Goal: Check status: Check status

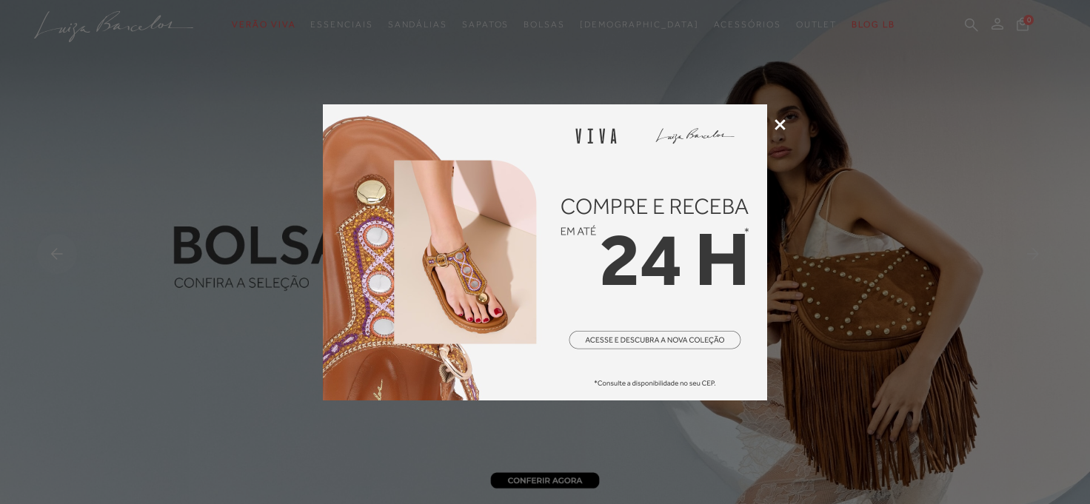
click at [782, 125] on icon at bounding box center [779, 124] width 11 height 11
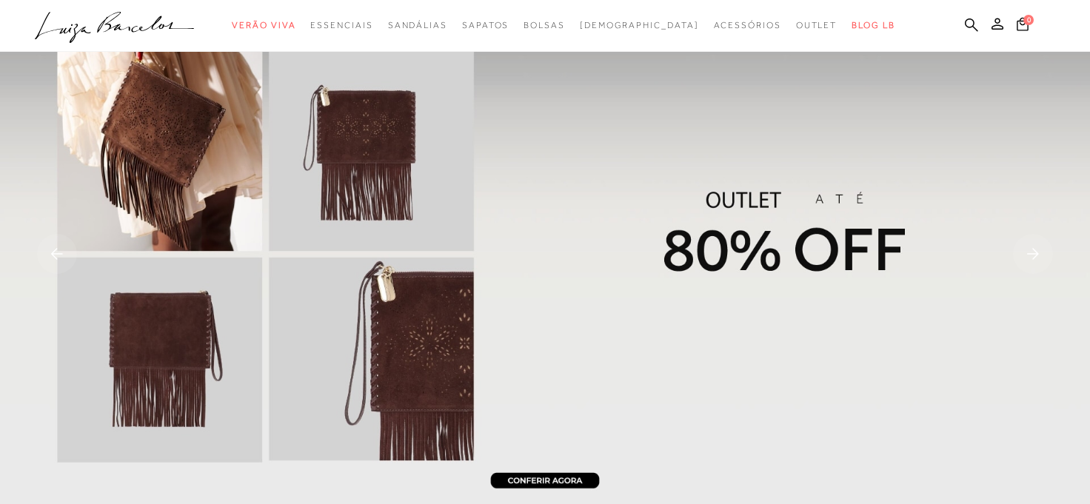
click at [1002, 27] on circle "submit" at bounding box center [1002, 24] width 10 height 10
click at [1001, 25] on circle "submit" at bounding box center [1002, 24] width 10 height 10
click at [1000, 25] on circle "submit" at bounding box center [1002, 24] width 10 height 10
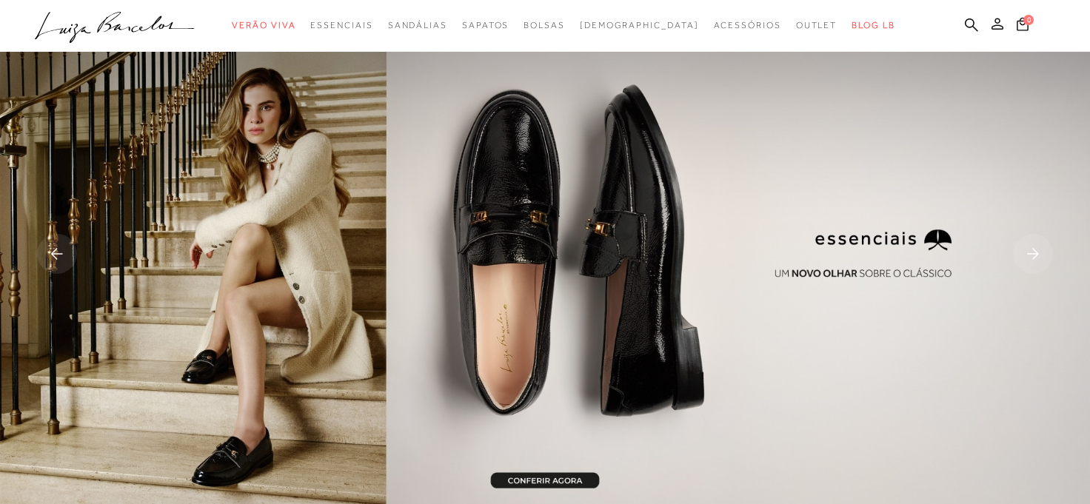
click at [997, 25] on icon at bounding box center [997, 24] width 12 height 12
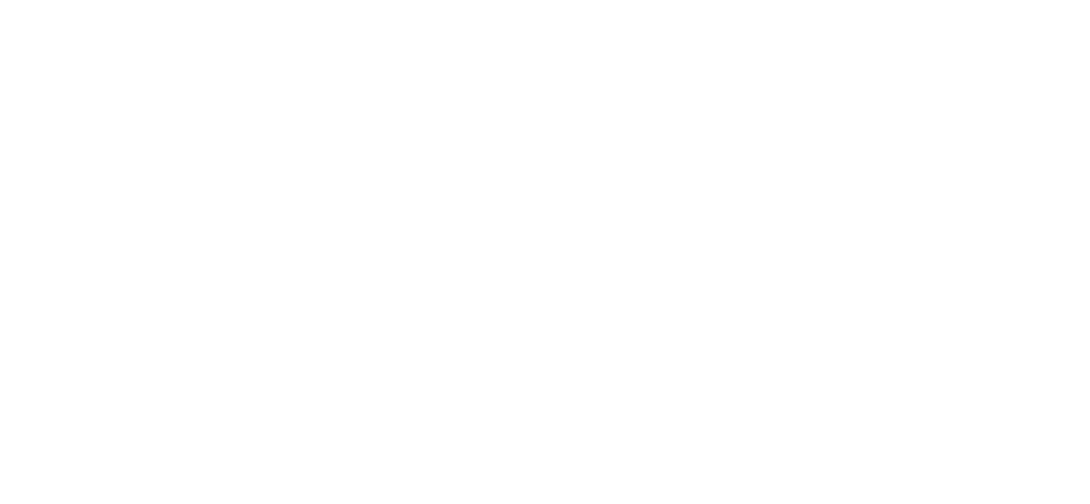
click at [997, 25] on div "categoryHeader .a{fill-rule:evenodd;} Verão Viva" at bounding box center [545, 284] width 1090 height 569
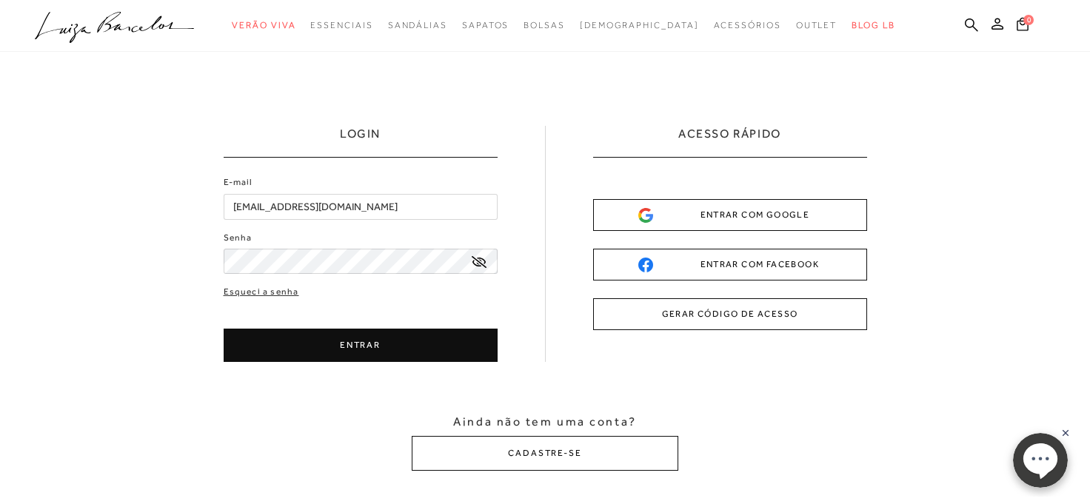
click at [378, 353] on button "ENTRAR" at bounding box center [361, 345] width 274 height 33
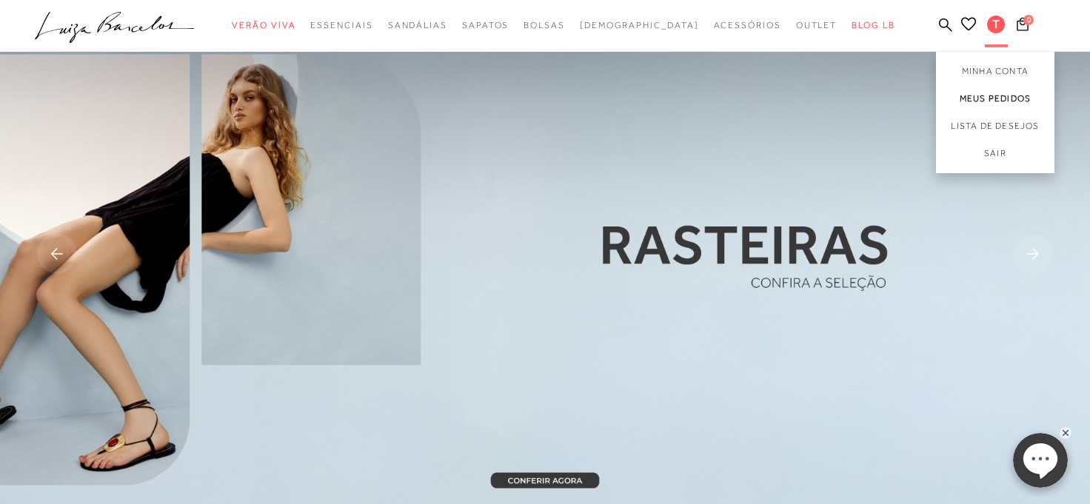
click at [996, 98] on link "Meus Pedidos" at bounding box center [995, 98] width 118 height 27
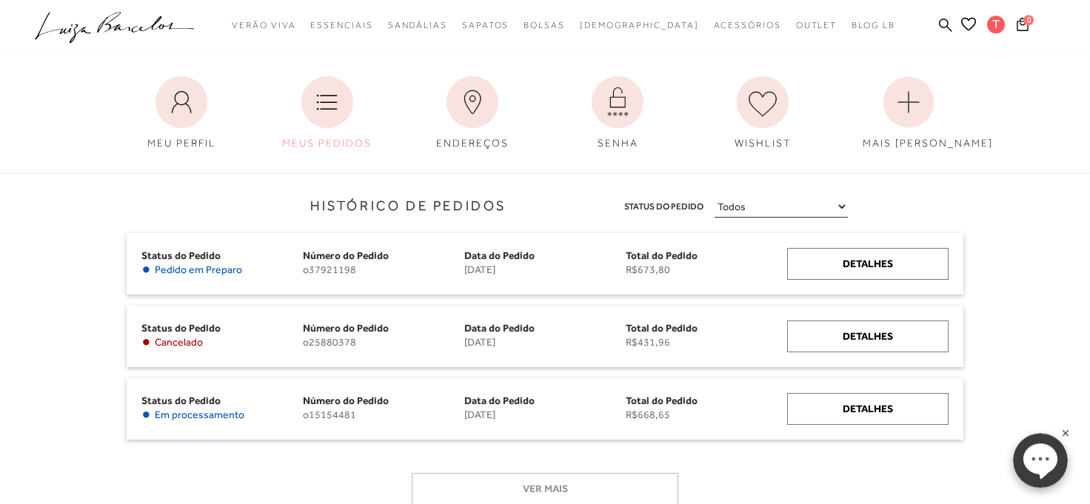
scroll to position [81, 0]
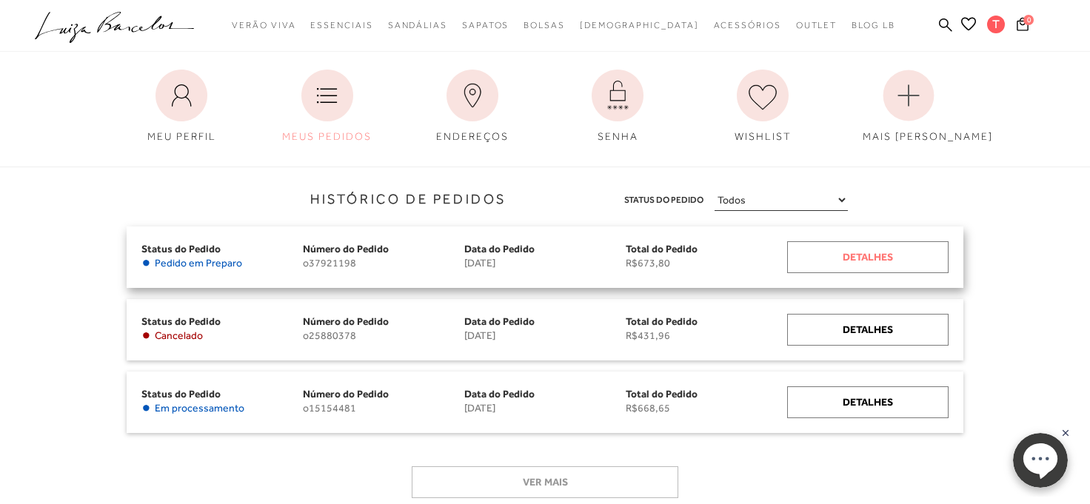
click at [852, 255] on div "Detalhes" at bounding box center [867, 257] width 161 height 32
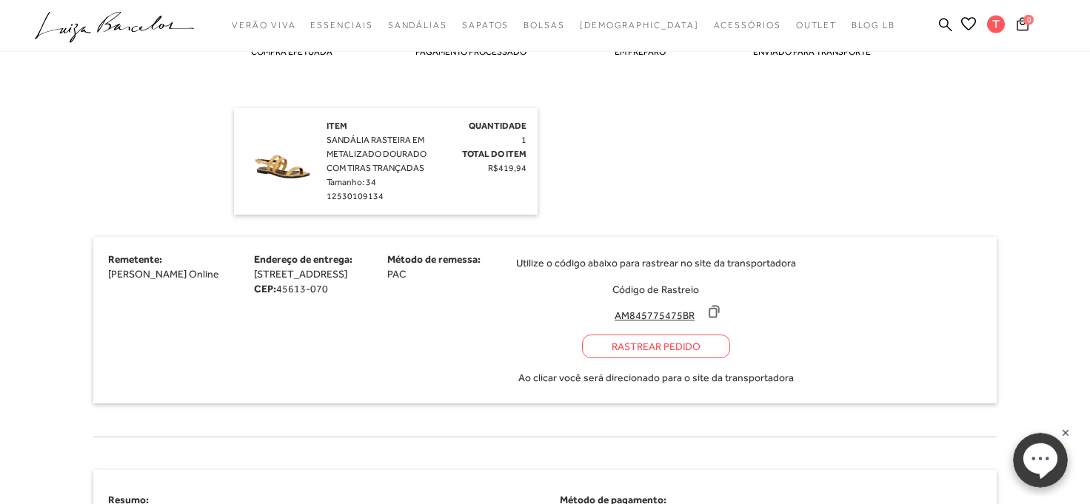
scroll to position [899, 0]
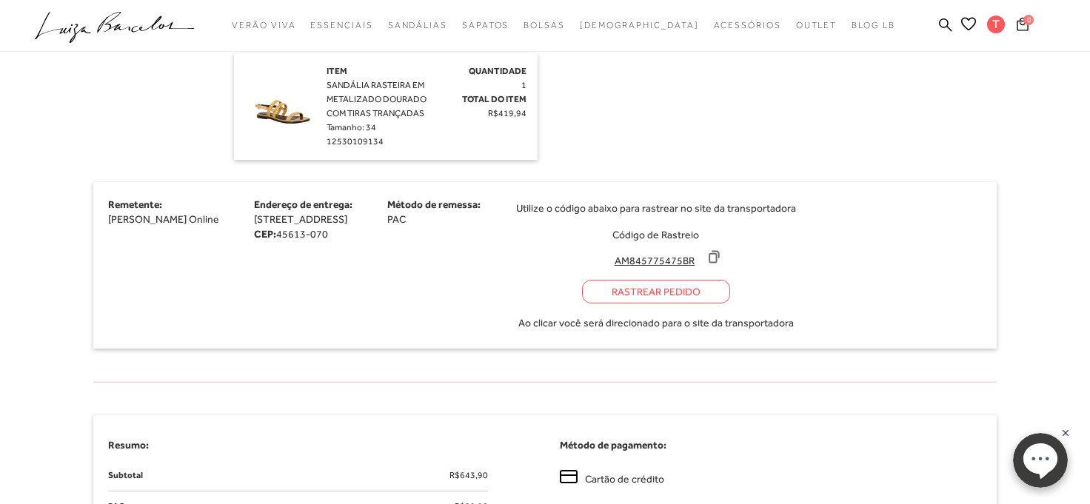
click at [699, 291] on div "Rastrear Pedido" at bounding box center [656, 292] width 148 height 24
click at [721, 258] on icon at bounding box center [713, 256] width 15 height 15
click at [682, 111] on div "Item SANDÁLIA RASTEIRA EM METALIZADO DOURADO COM TIRAS TRANÇADAS Tamanho: 34 12…" at bounding box center [545, 106] width 622 height 107
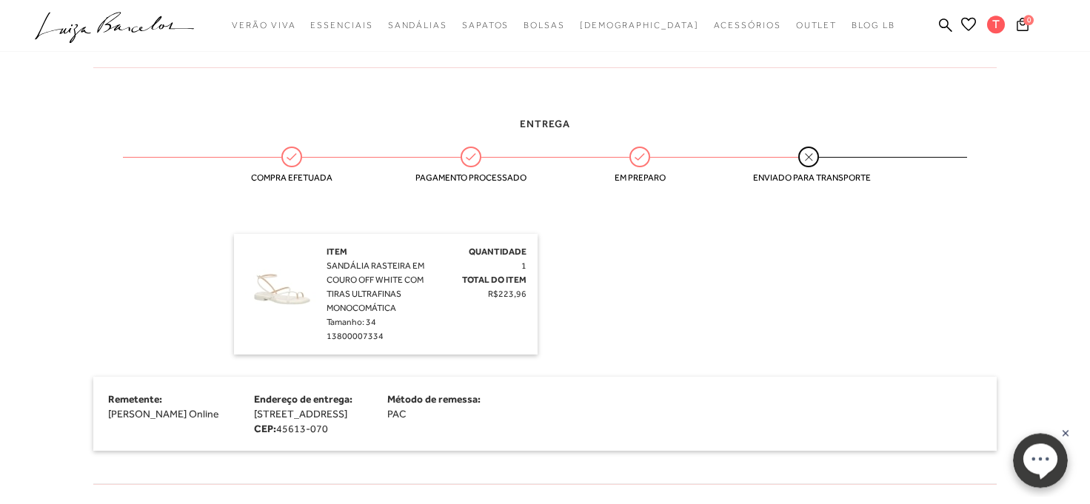
scroll to position [350, 0]
